Goal: Communication & Community: Participate in discussion

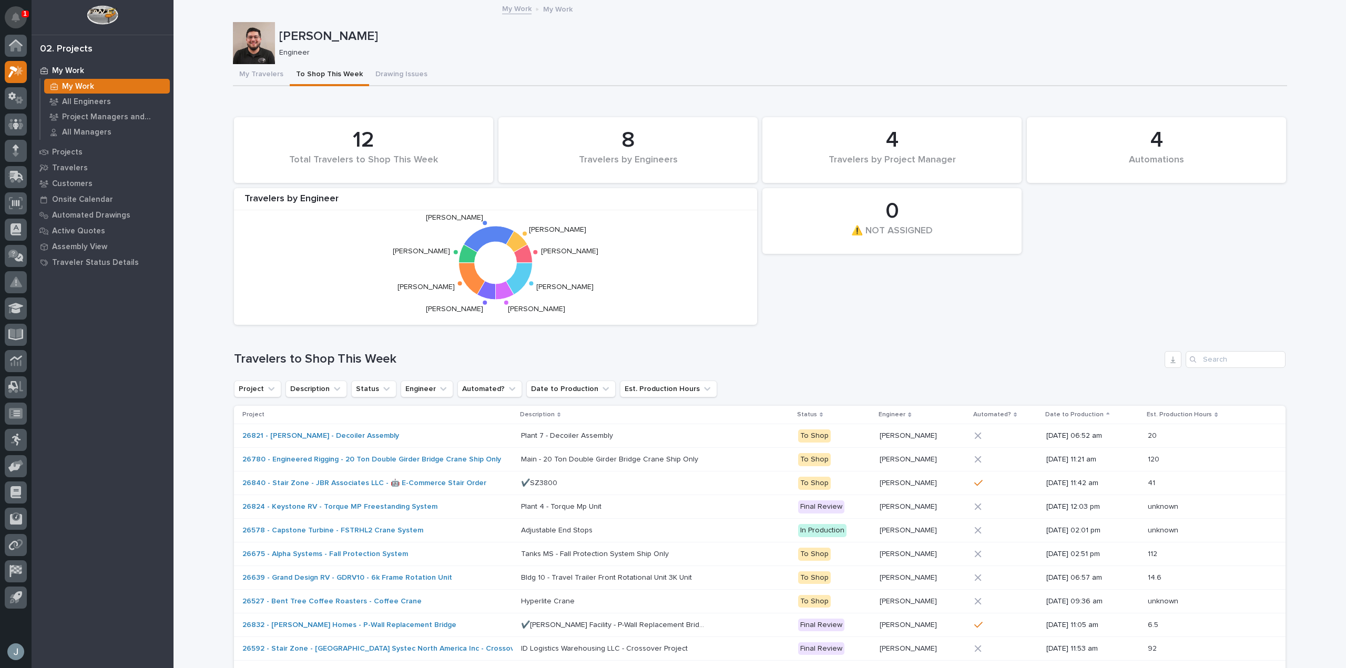
click at [13, 15] on icon "Notifications" at bounding box center [16, 17] width 8 height 9
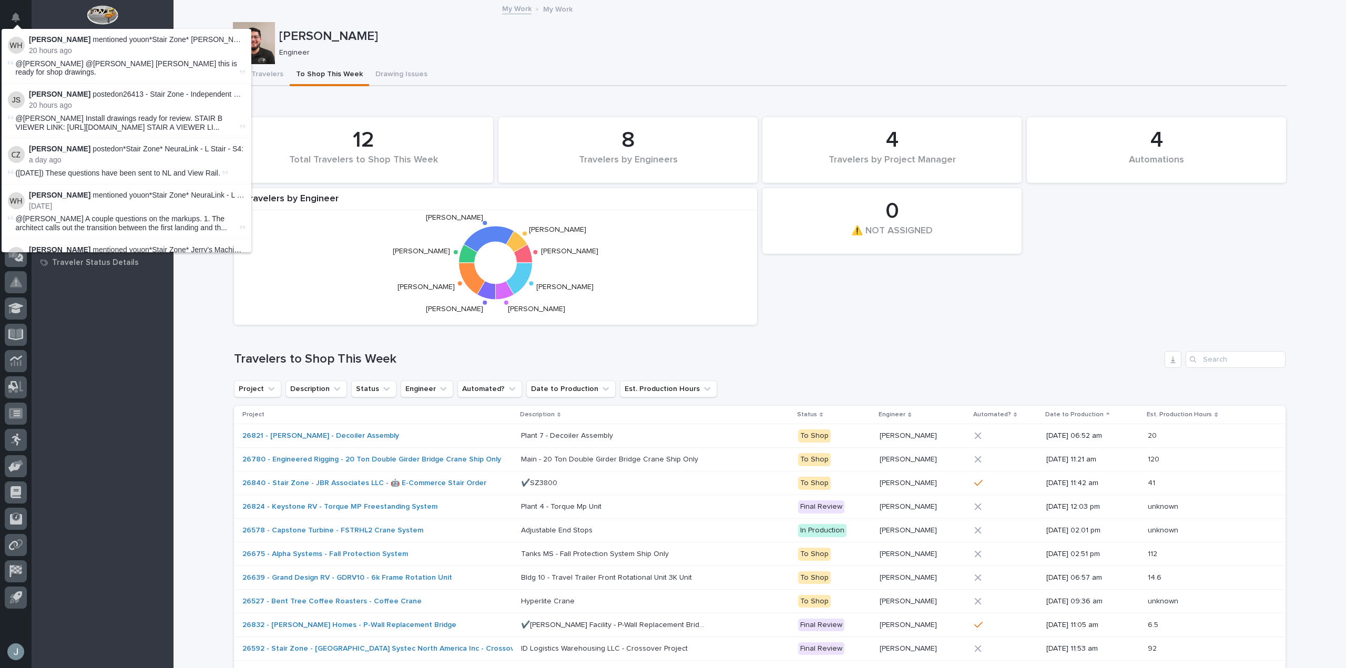
click at [932, 314] on div "4 Automations 12 Total Travelers to Shop This Week 0 ⚠️ NOT ASSIGNED 8 Traveler…" at bounding box center [760, 221] width 1062 height 218
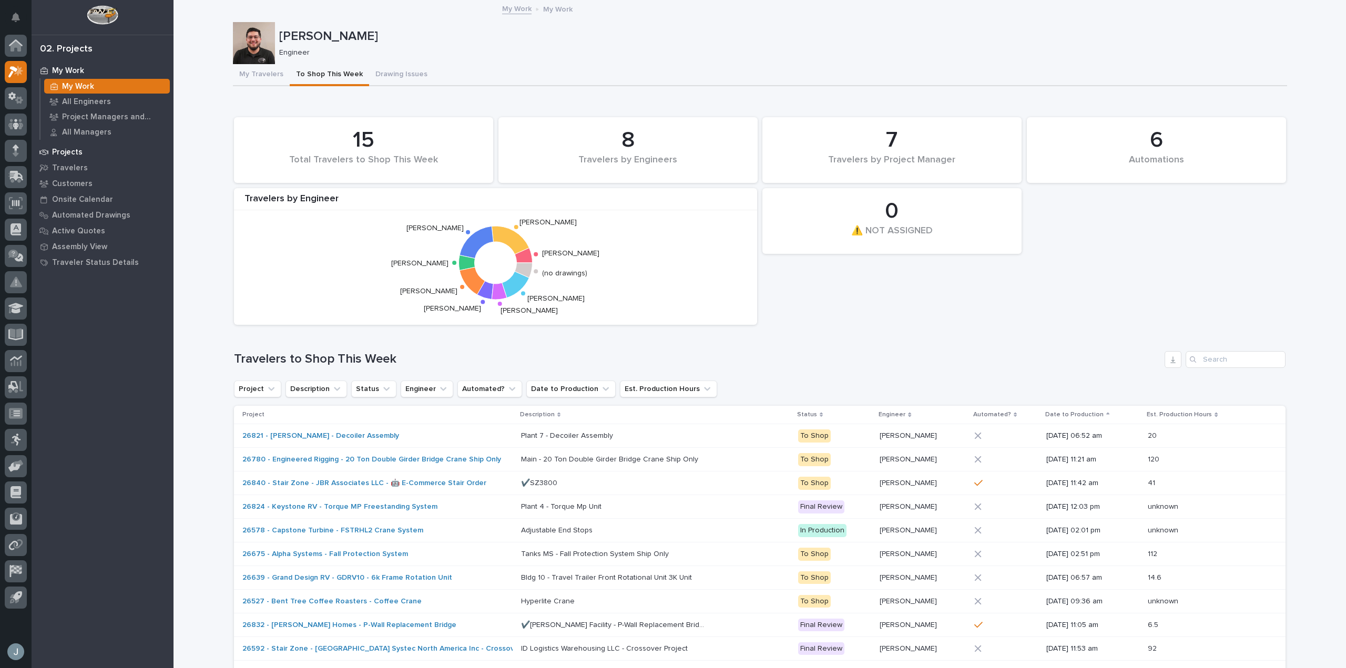
click at [73, 149] on p "Projects" at bounding box center [67, 152] width 31 height 9
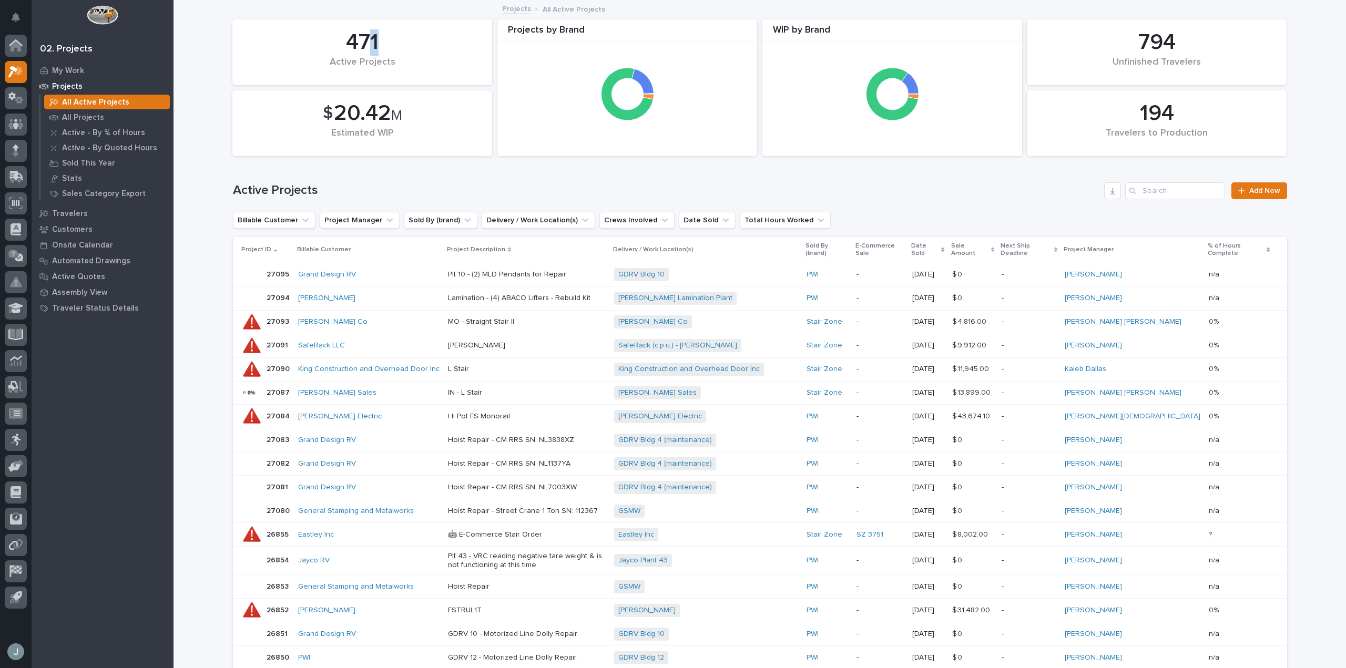
drag, startPoint x: 363, startPoint y: 46, endPoint x: 393, endPoint y: 43, distance: 29.6
click at [393, 43] on div "471" at bounding box center [362, 42] width 224 height 26
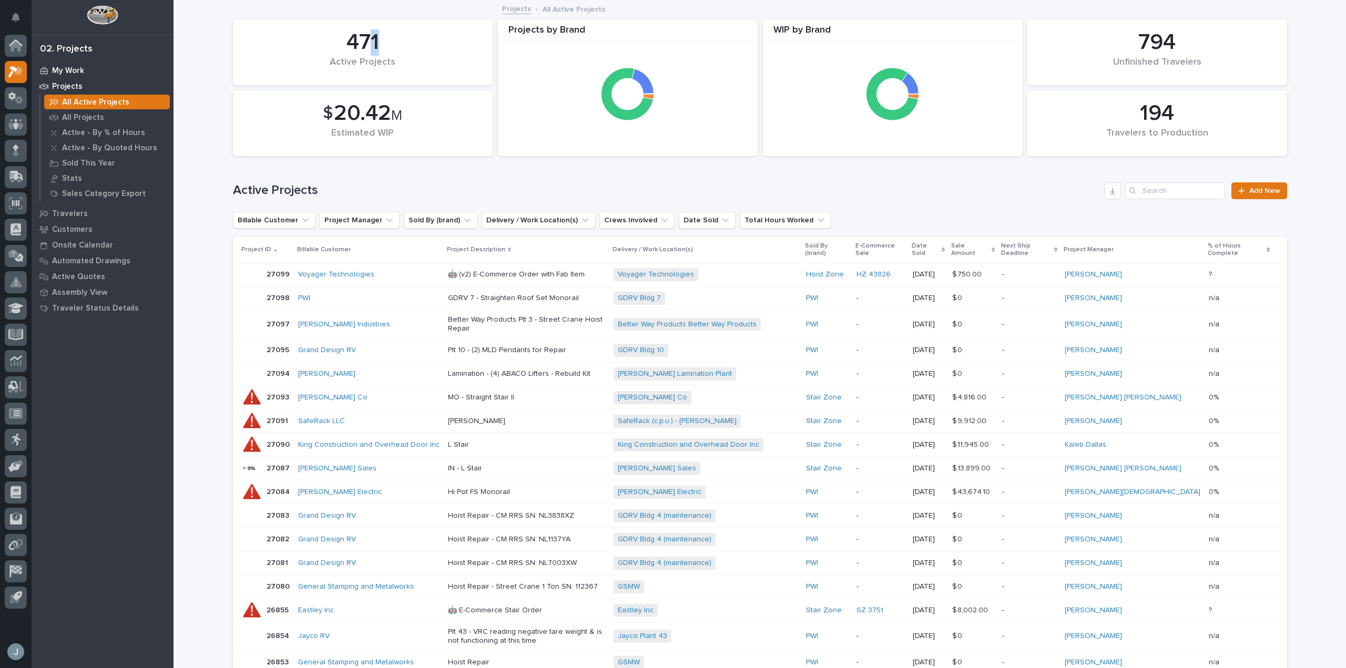
click at [64, 71] on p "My Work" at bounding box center [68, 70] width 32 height 9
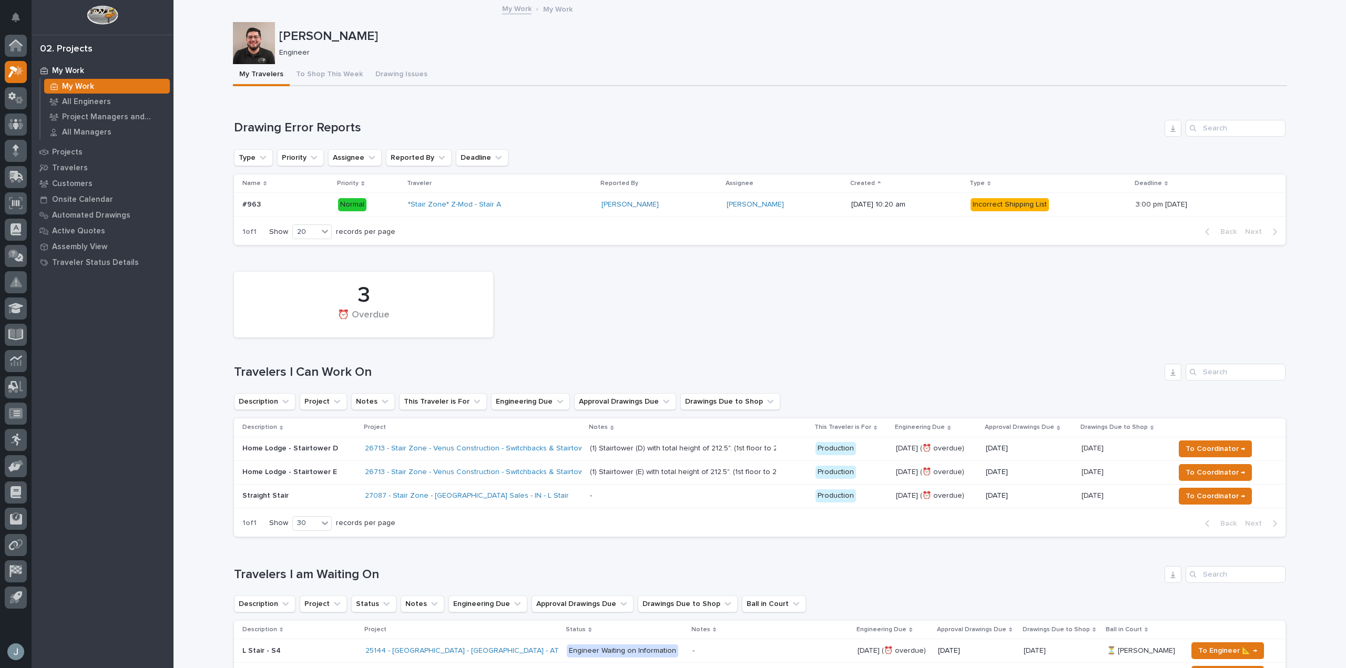
click at [522, 500] on div "27087 - Stair Zone - [GEOGRAPHIC_DATA] Sales - IN - L Stair" at bounding box center [457, 496] width 184 height 9
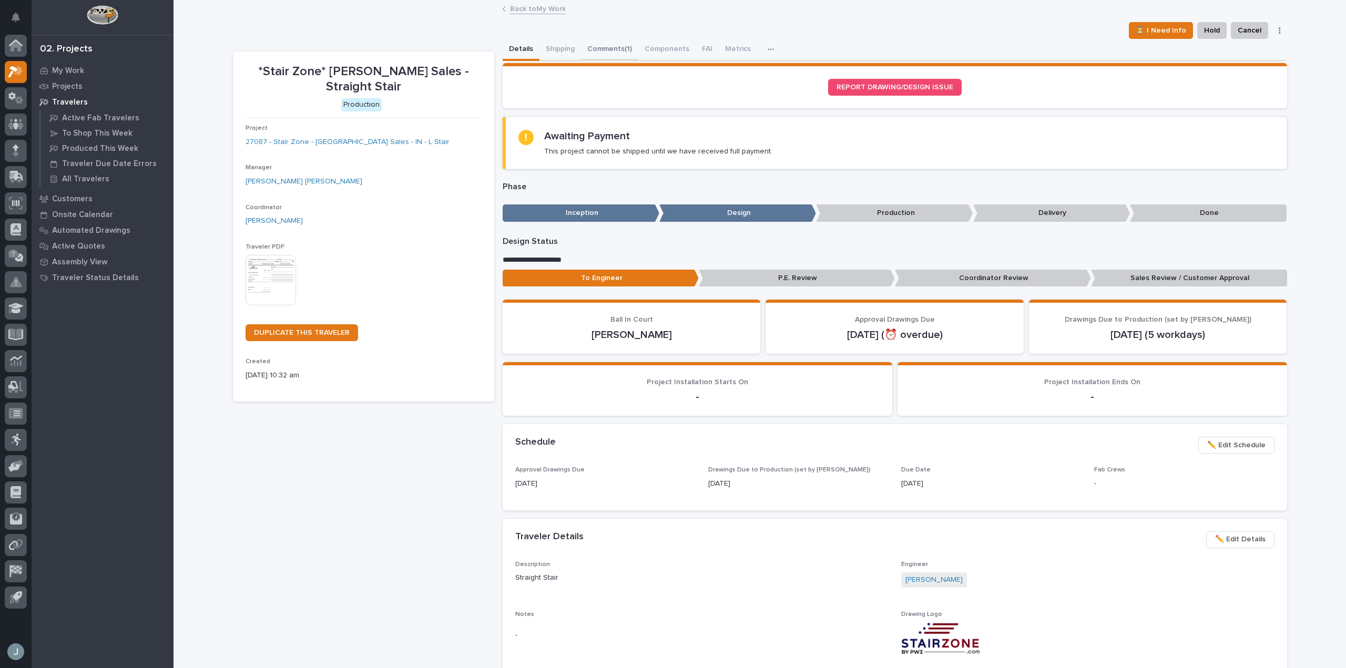
click at [602, 48] on button "Comments (1)" at bounding box center [609, 50] width 57 height 22
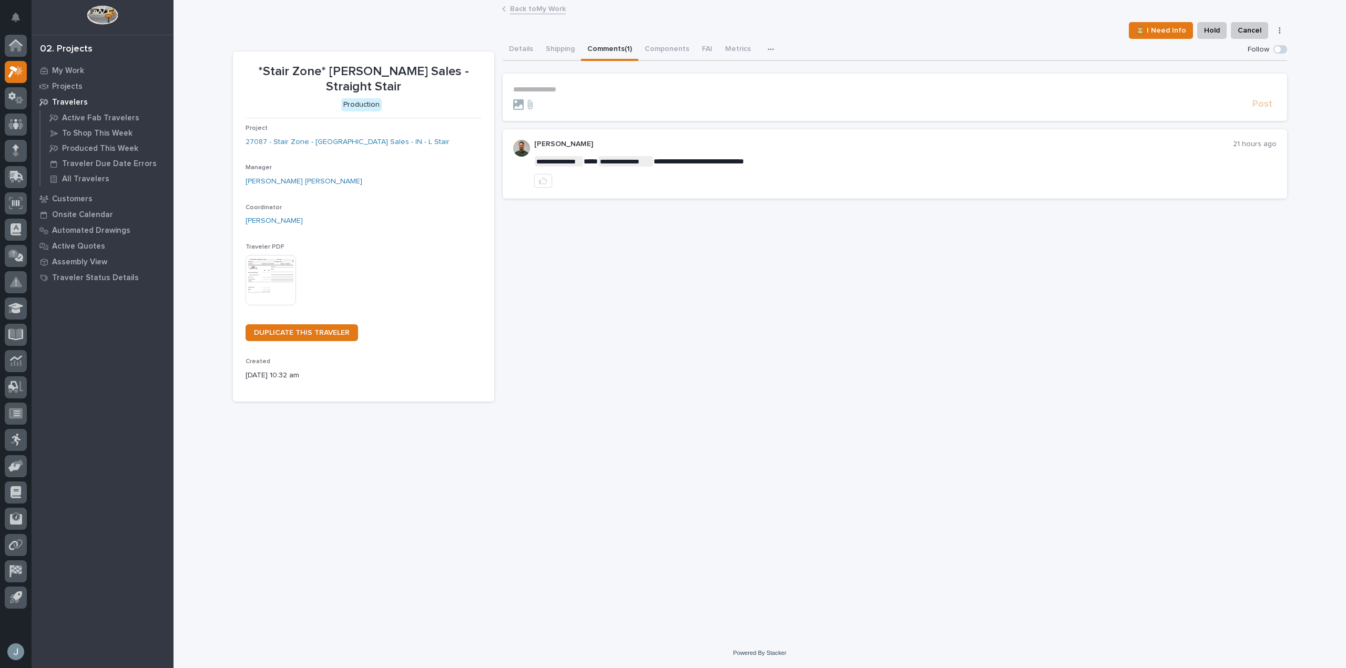
click at [597, 80] on section "**********" at bounding box center [895, 97] width 785 height 47
click at [594, 90] on p "**********" at bounding box center [895, 89] width 764 height 9
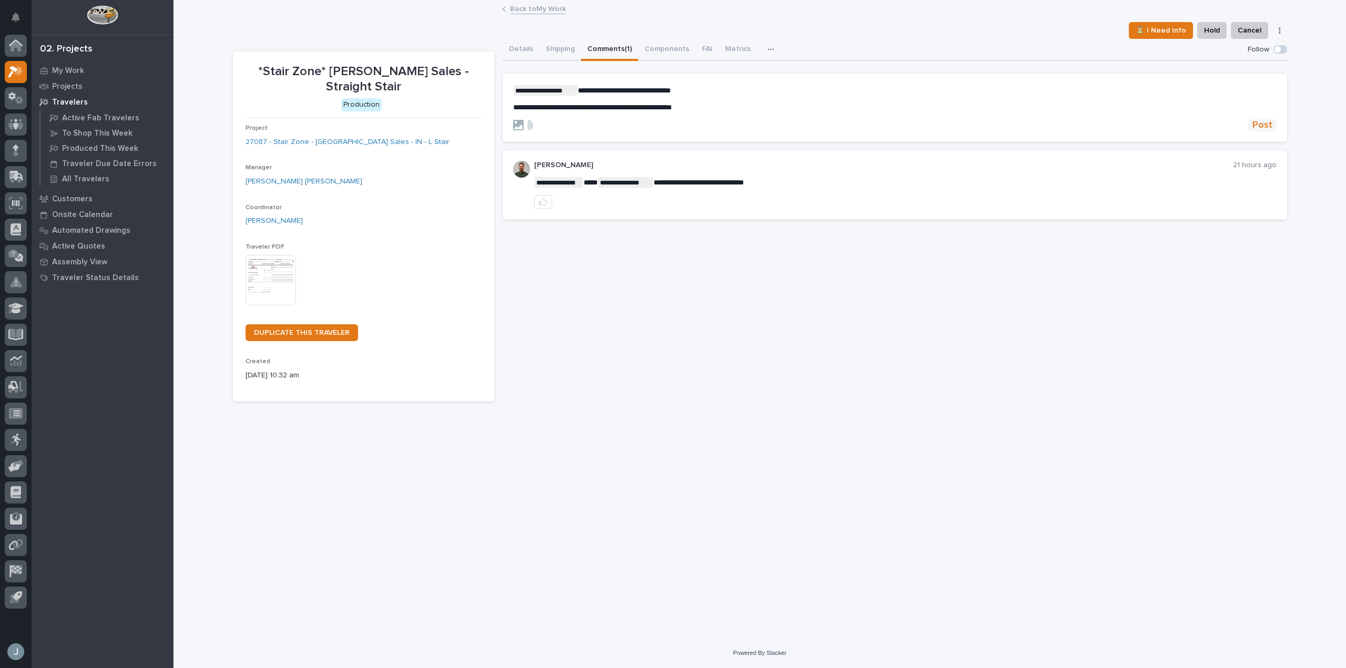
click at [1259, 124] on span "Post" at bounding box center [1263, 125] width 20 height 12
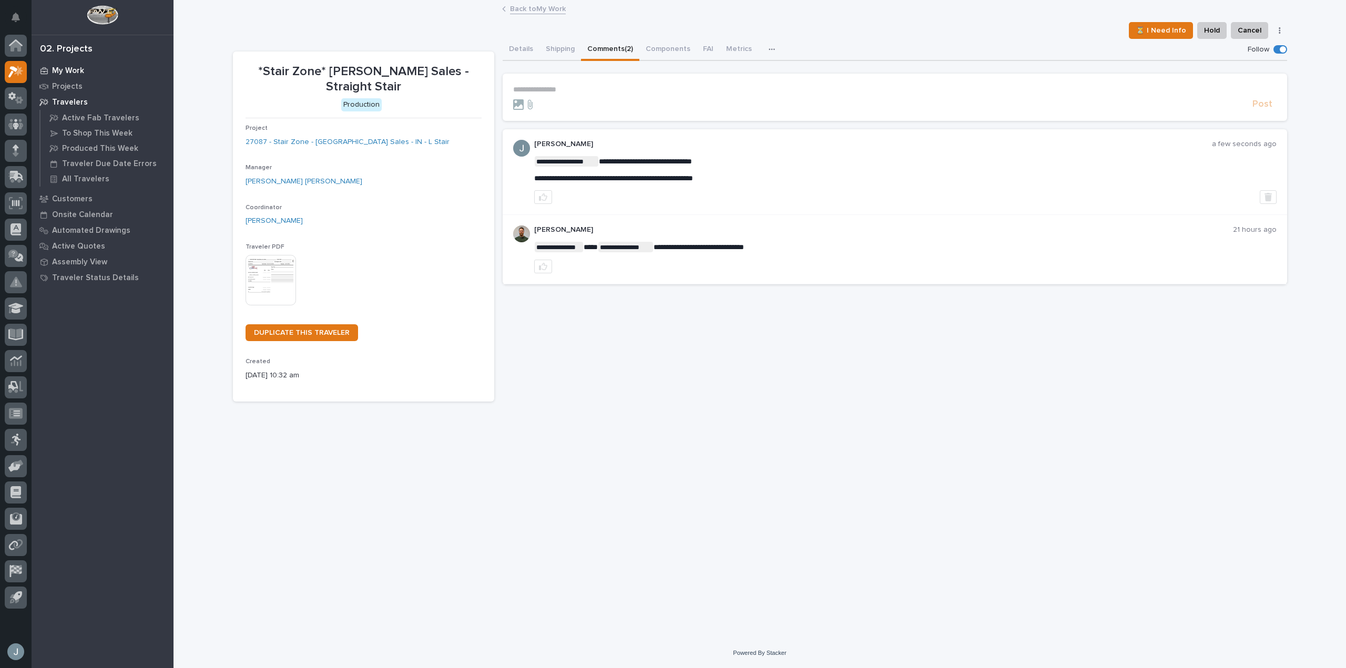
click at [76, 74] on p "My Work" at bounding box center [68, 70] width 32 height 9
